Goal: Information Seeking & Learning: Learn about a topic

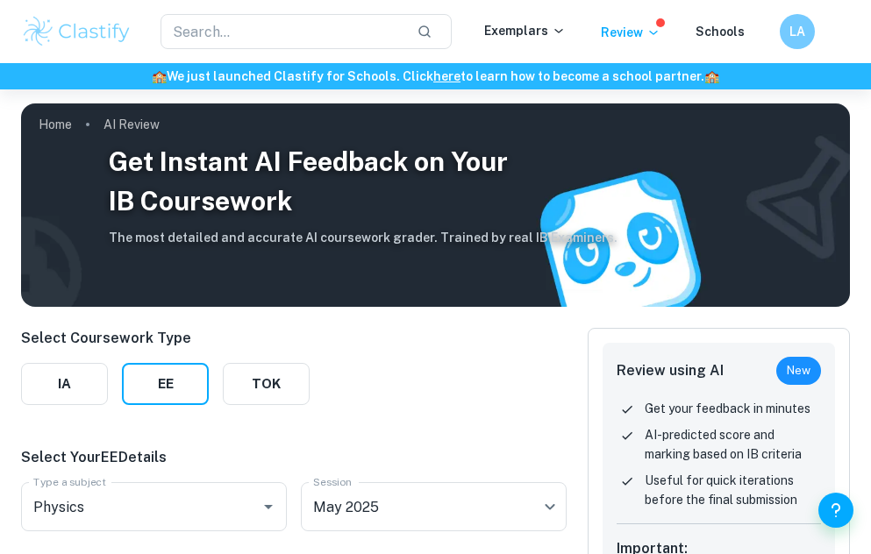
click at [323, 32] on input "text" at bounding box center [282, 31] width 242 height 35
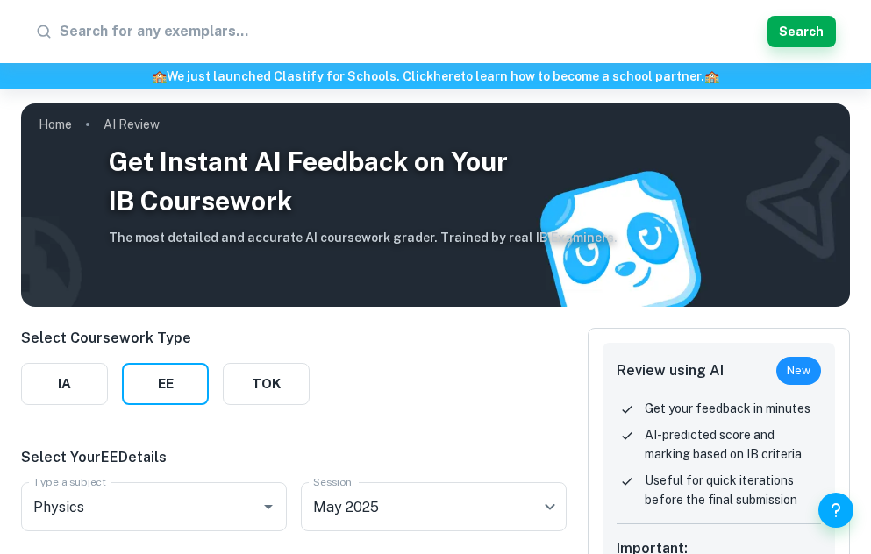
type input "h"
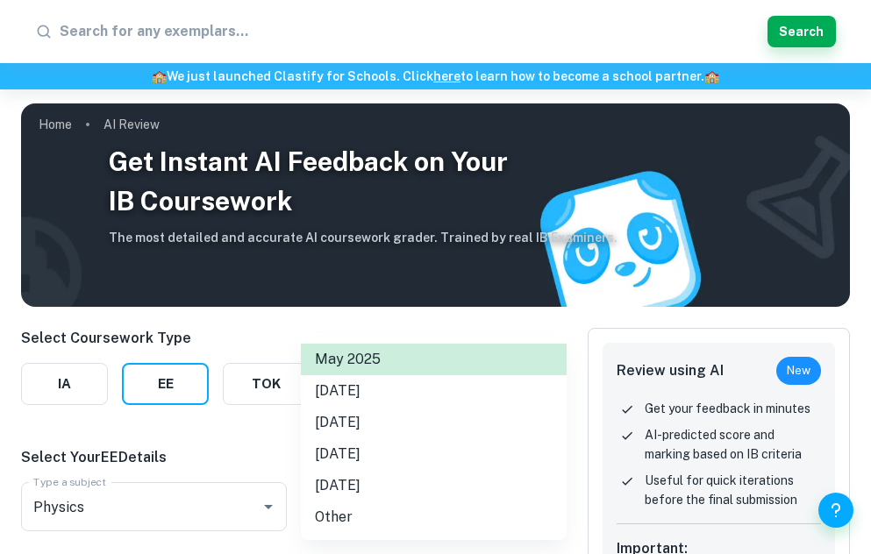
click at [512, 527] on body "We value your privacy We use cookies to enhance your browsing experience, serve…" at bounding box center [435, 366] width 871 height 554
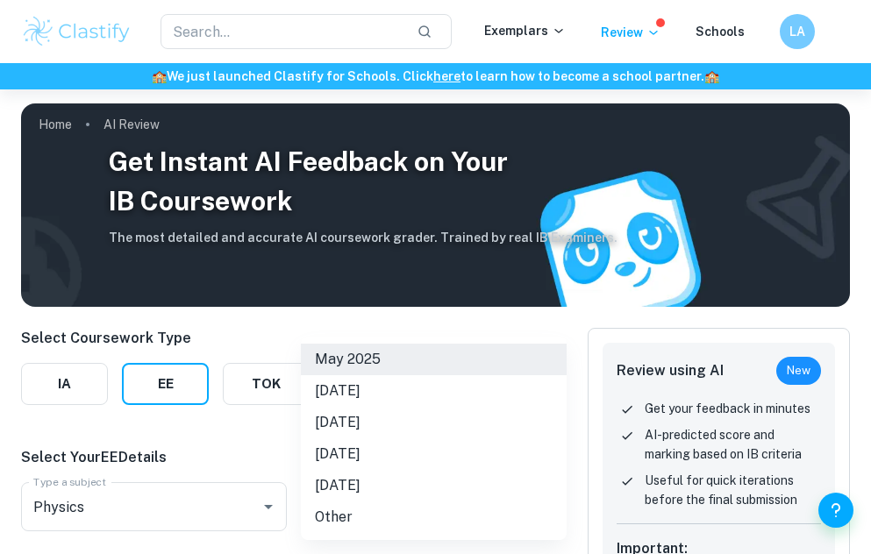
click at [433, 322] on div at bounding box center [435, 277] width 871 height 554
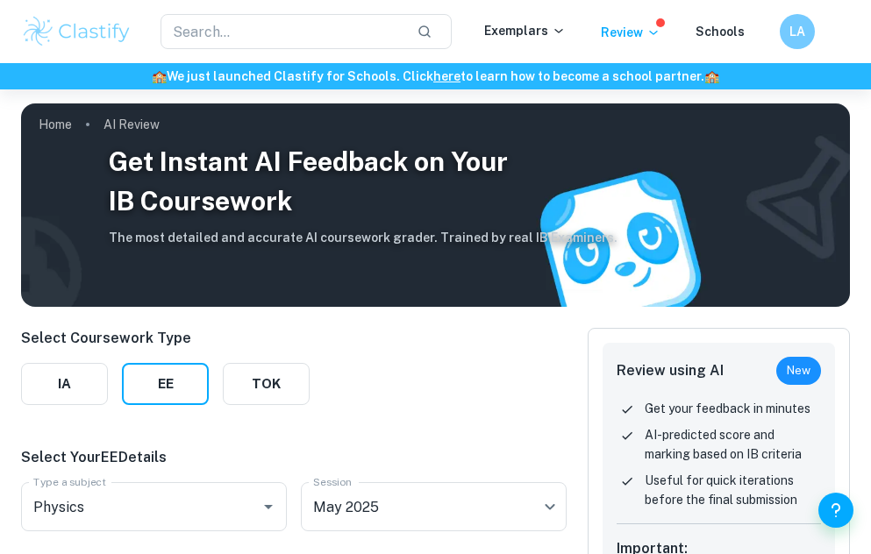
click at [747, 29] on div "Exemplars Review Schools" at bounding box center [632, 31] width 296 height 21
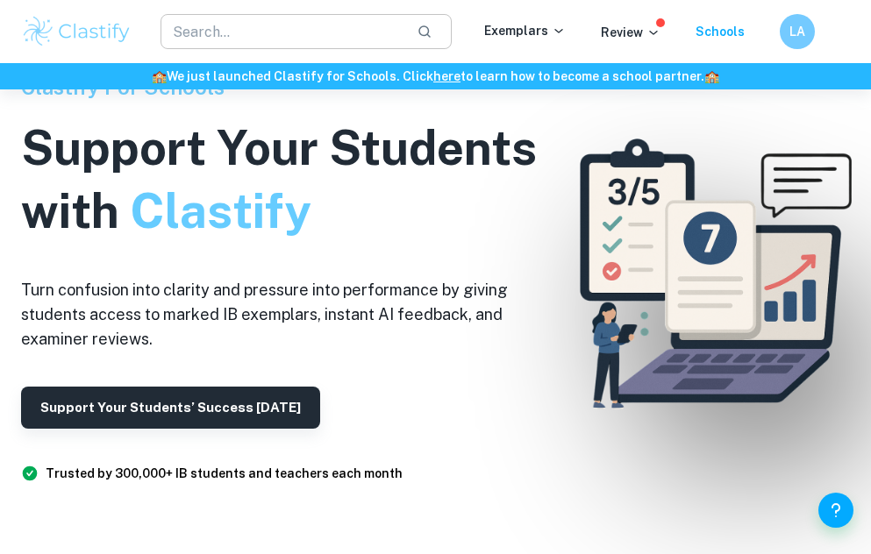
click at [323, 32] on input "text" at bounding box center [282, 31] width 242 height 35
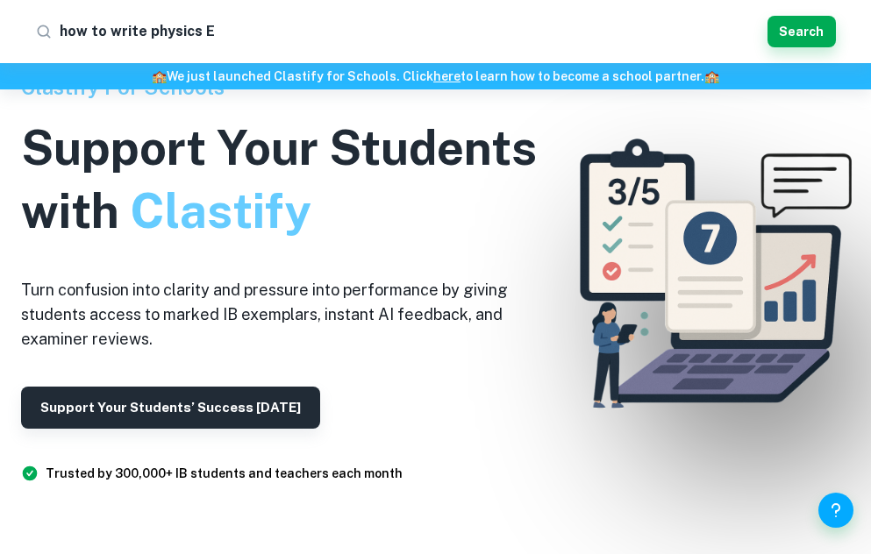
type input "how to write physics EE"
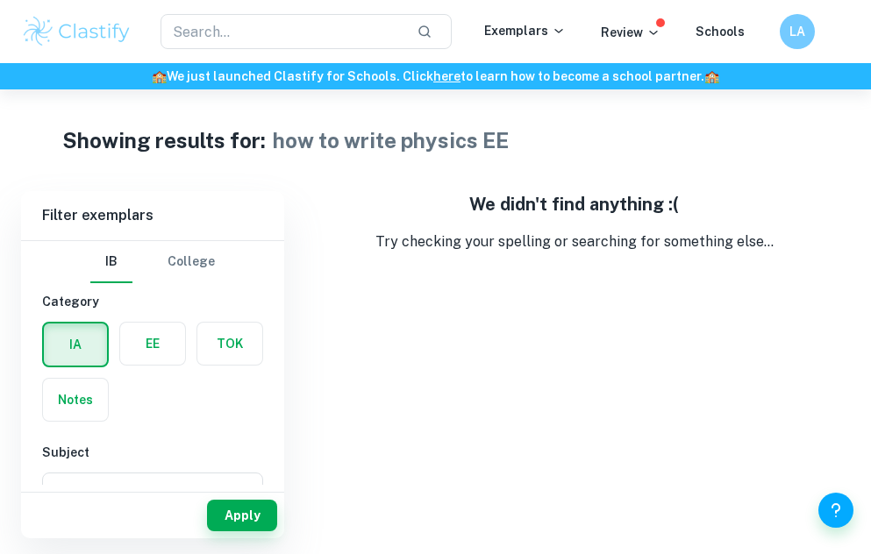
click at [617, 46] on div "​ Exemplars Review Schools LA" at bounding box center [435, 31] width 871 height 35
click at [617, 28] on p "Review" at bounding box center [631, 32] width 60 height 19
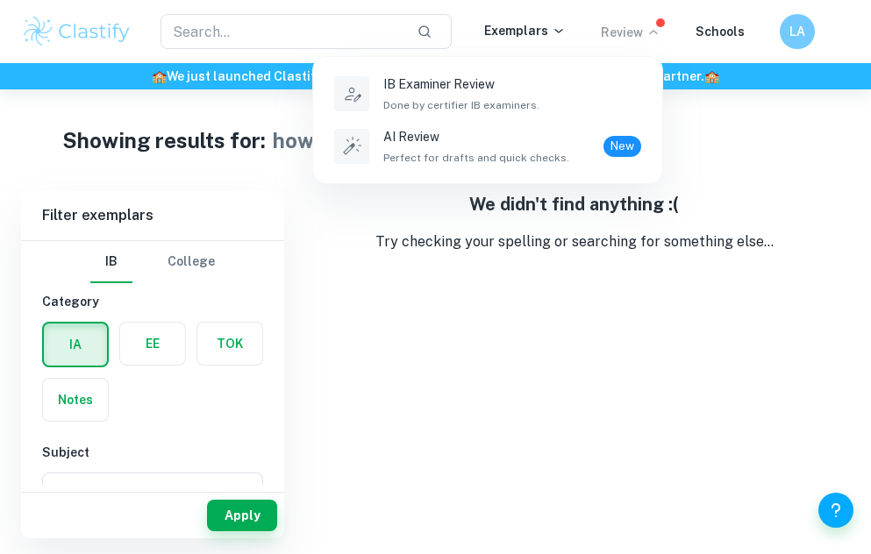
click at [723, 211] on div at bounding box center [435, 277] width 871 height 554
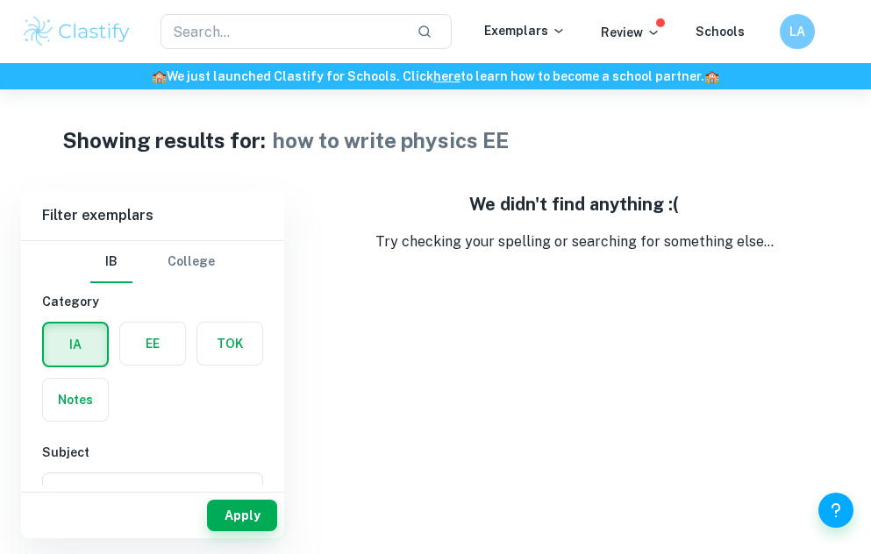
click at [795, 14] on div "LA" at bounding box center [797, 31] width 35 height 35
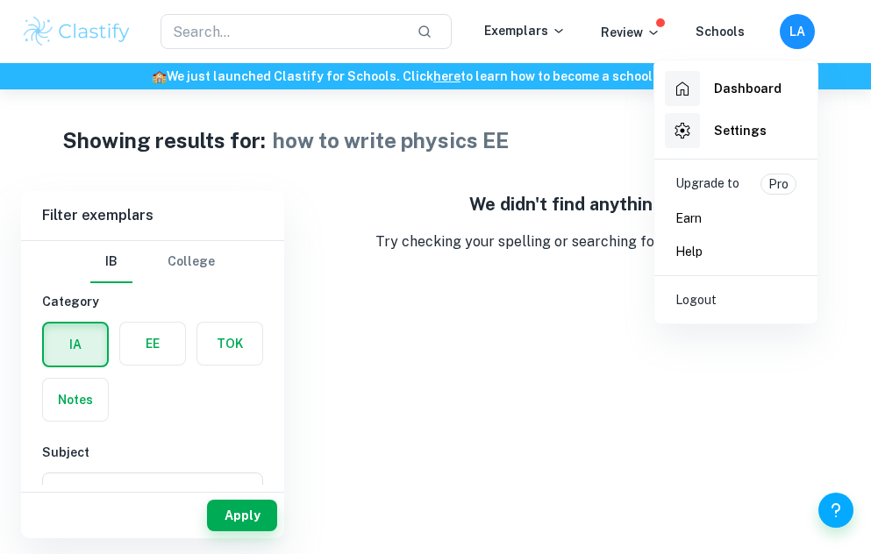
click at [729, 95] on h6 "Dashboard" at bounding box center [748, 88] width 68 height 19
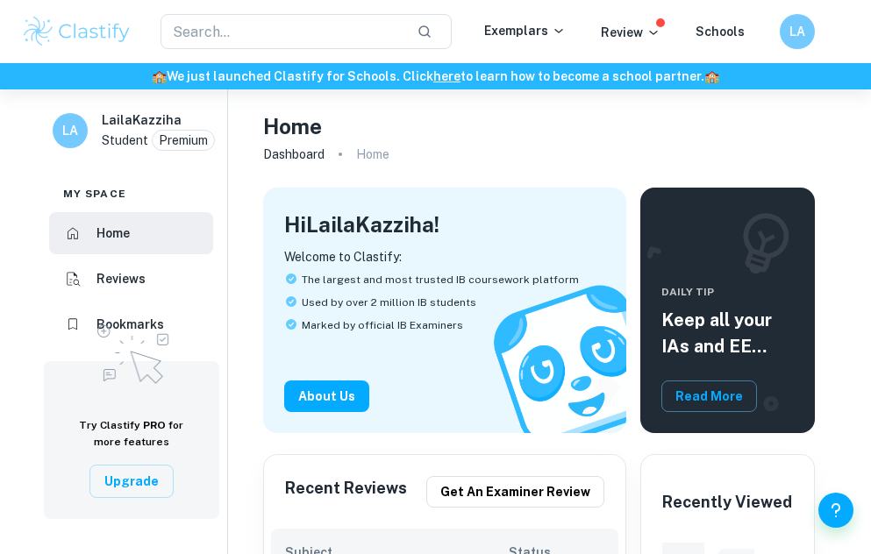
click at [791, 39] on h6 "LA" at bounding box center [798, 31] width 20 height 19
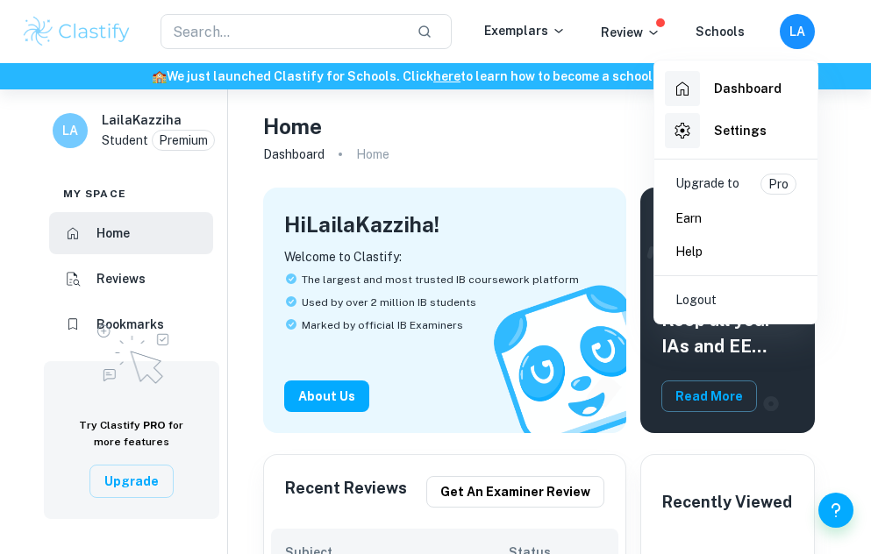
click at [531, 146] on div at bounding box center [435, 277] width 871 height 554
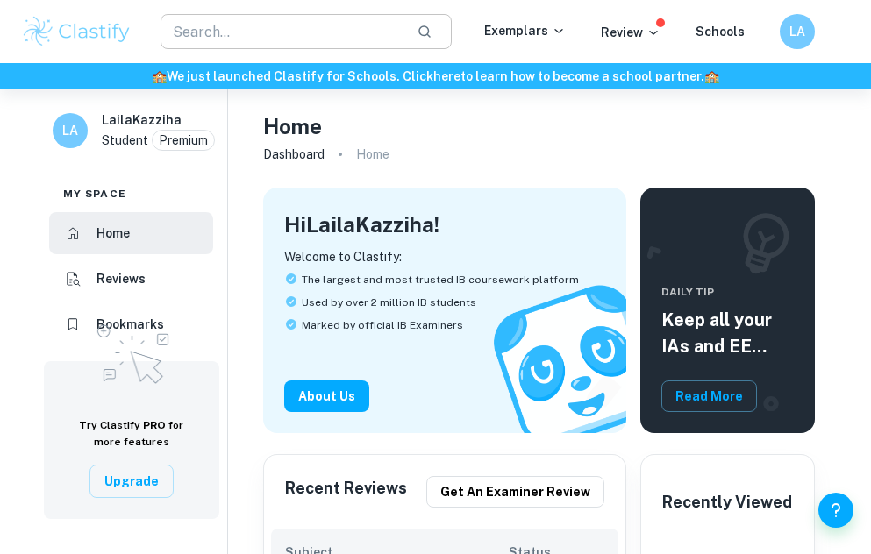
click at [320, 25] on input "text" at bounding box center [282, 31] width 242 height 35
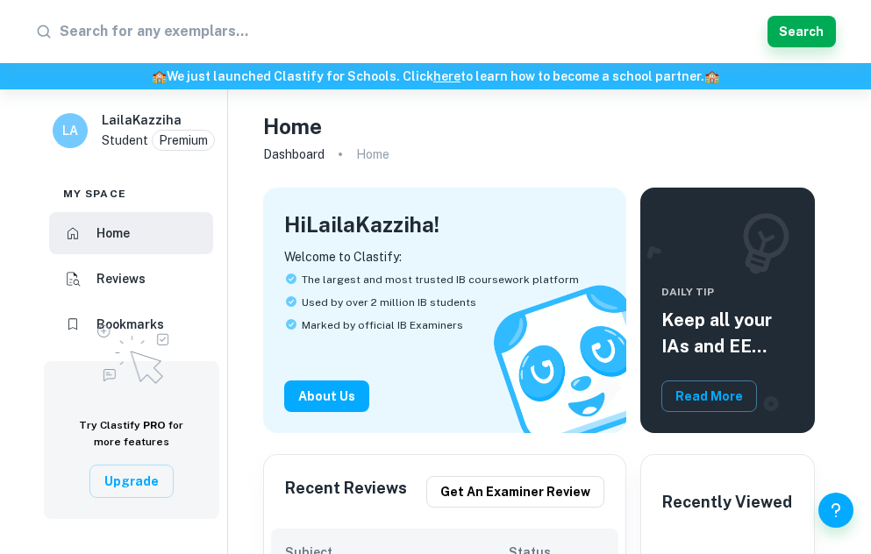
click at [340, 169] on div "Hi LailaKazziha ! Welcome to Clastify: The largest and most trusted IB coursewo…" at bounding box center [437, 300] width 377 height 267
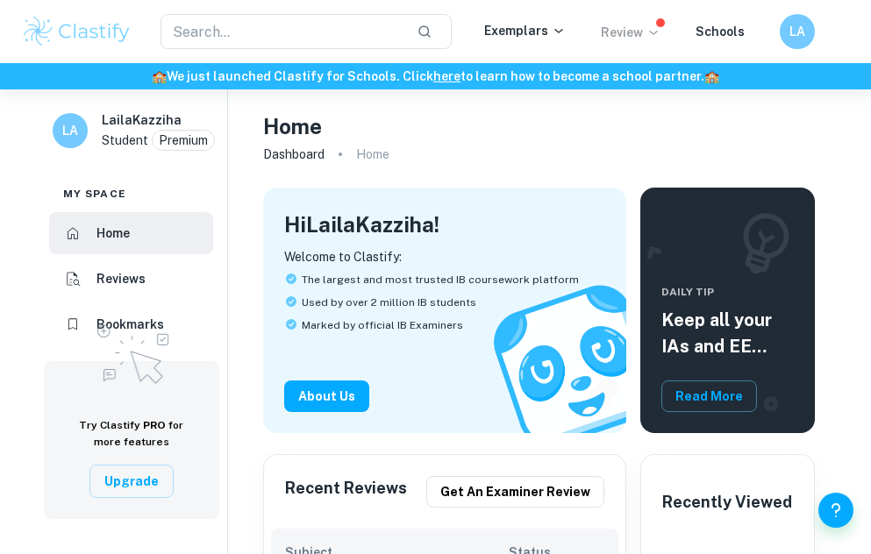
click at [619, 28] on p "Review" at bounding box center [631, 32] width 60 height 19
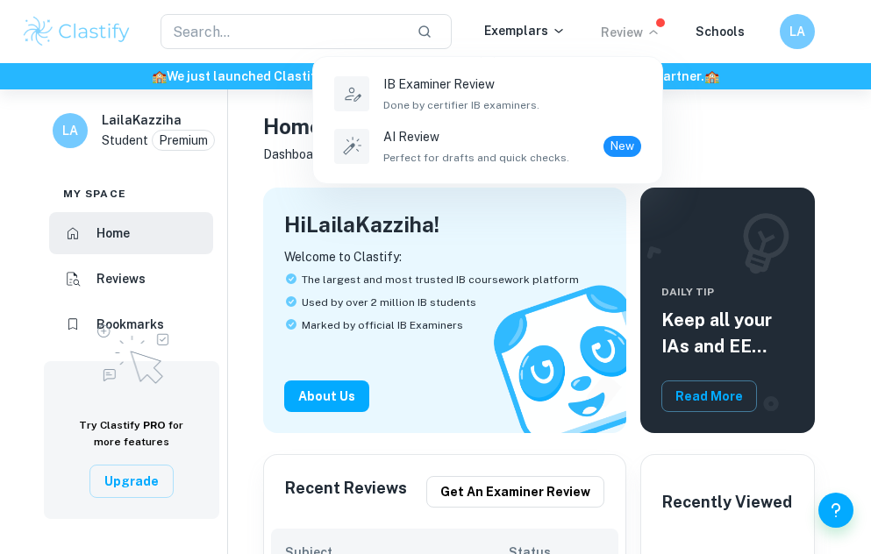
click at [700, 122] on div at bounding box center [435, 277] width 871 height 554
